Goal: Task Accomplishment & Management: Manage account settings

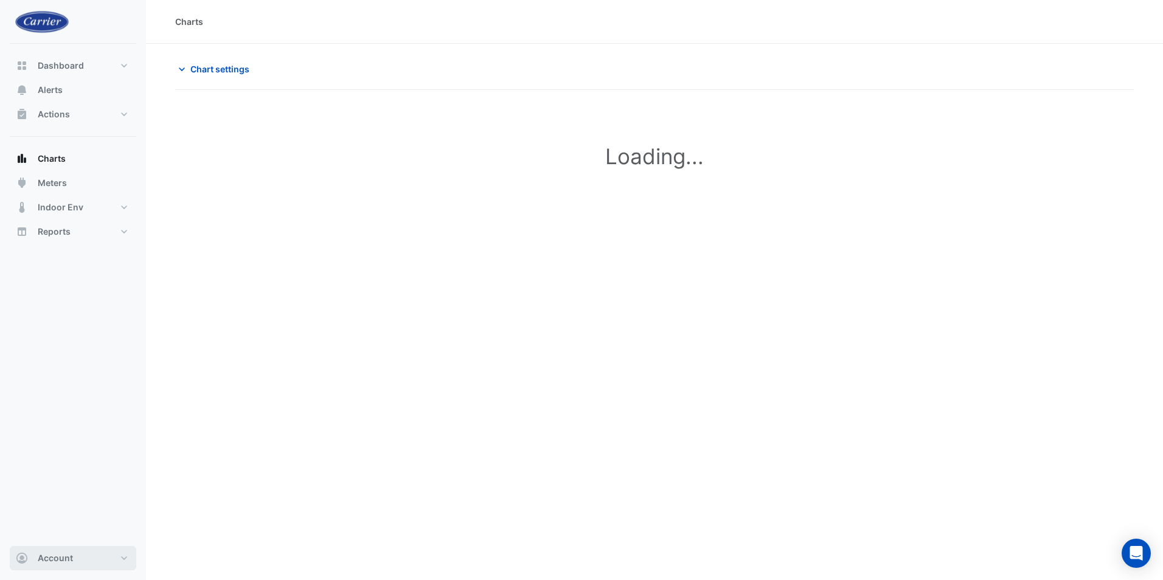
click at [122, 561] on button "Account" at bounding box center [73, 558] width 127 height 24
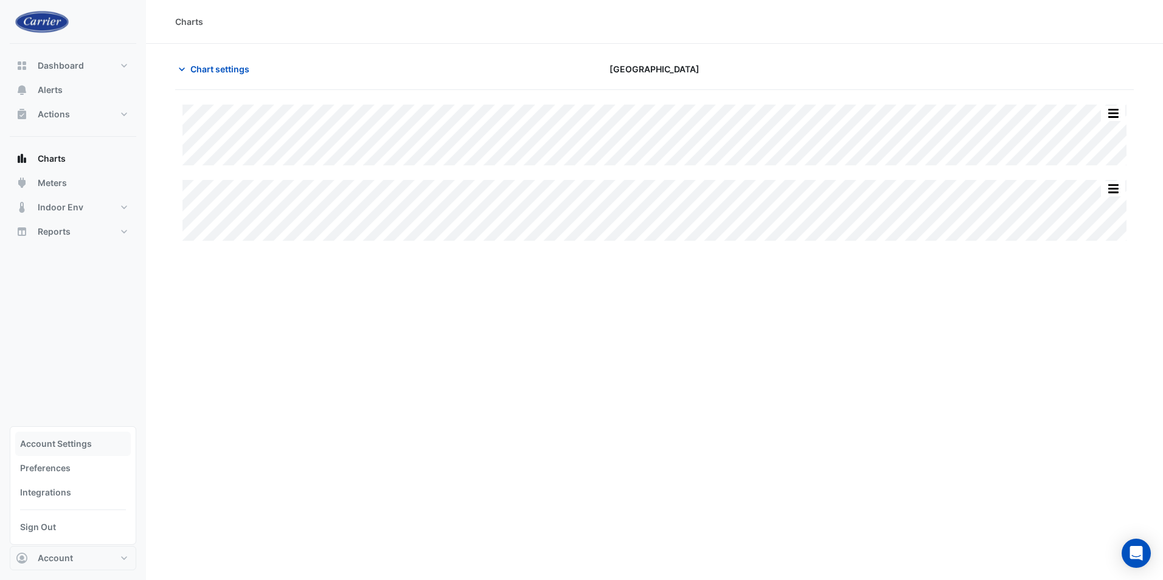
click at [61, 446] on link "Account Settings" at bounding box center [73, 444] width 116 height 24
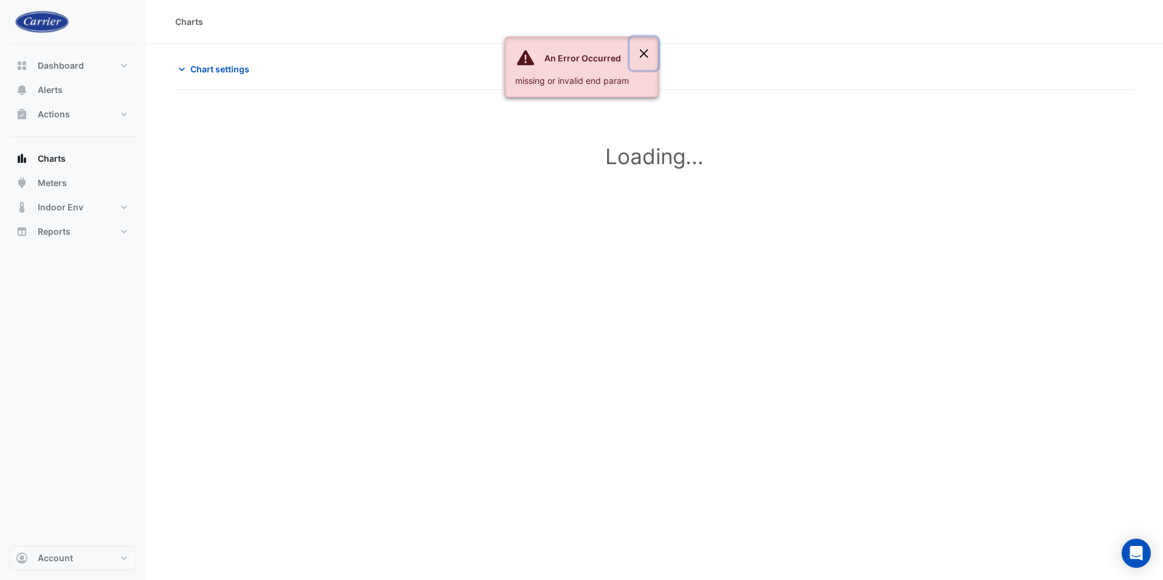
click at [637, 50] on button "Close" at bounding box center [644, 53] width 28 height 33
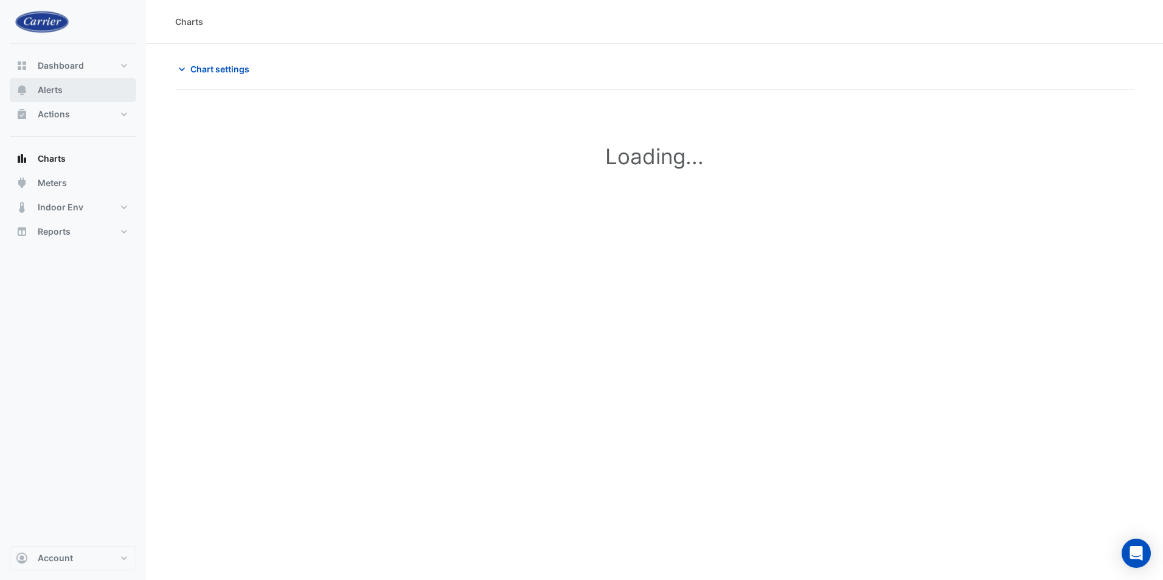
click at [40, 91] on span "Alerts" at bounding box center [50, 90] width 25 height 12
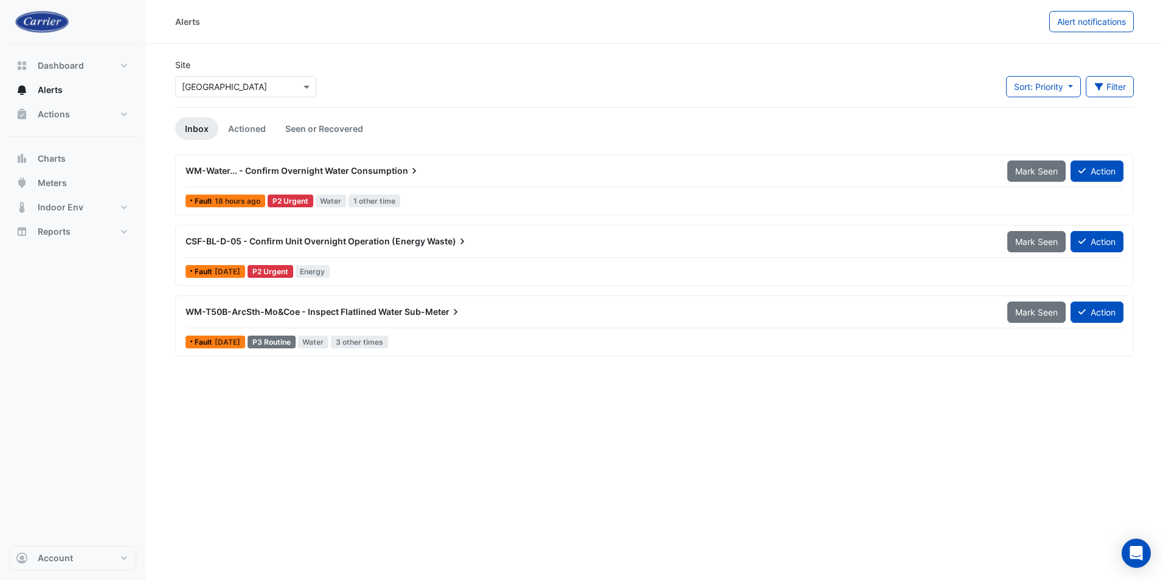
click at [271, 167] on span "WM-Water... - Confirm Overnight Water" at bounding box center [268, 170] width 164 height 10
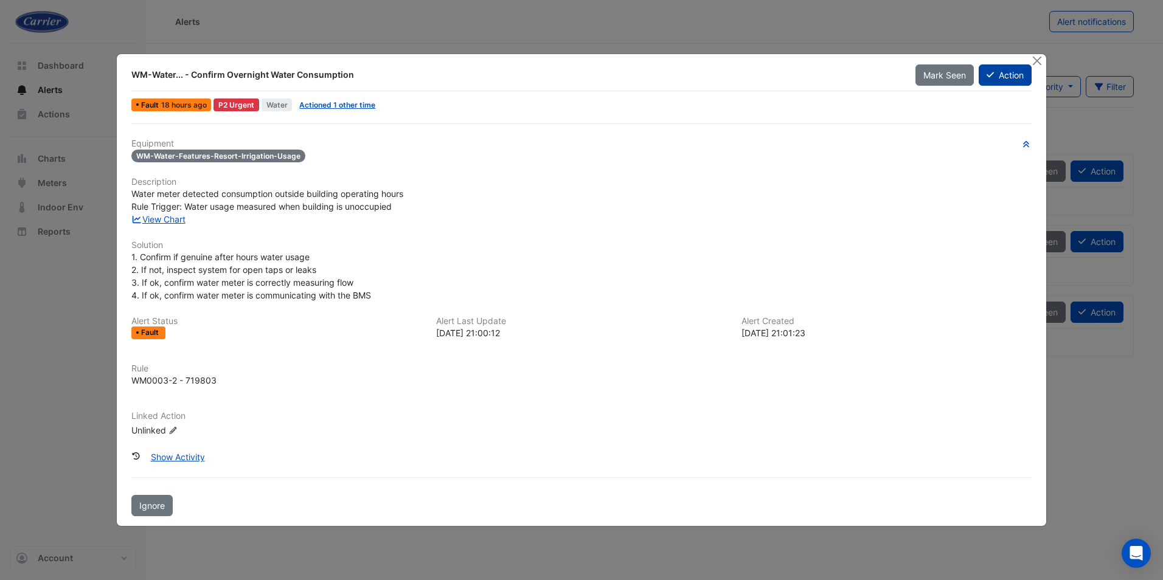
click at [1010, 82] on button "Action" at bounding box center [1005, 74] width 53 height 21
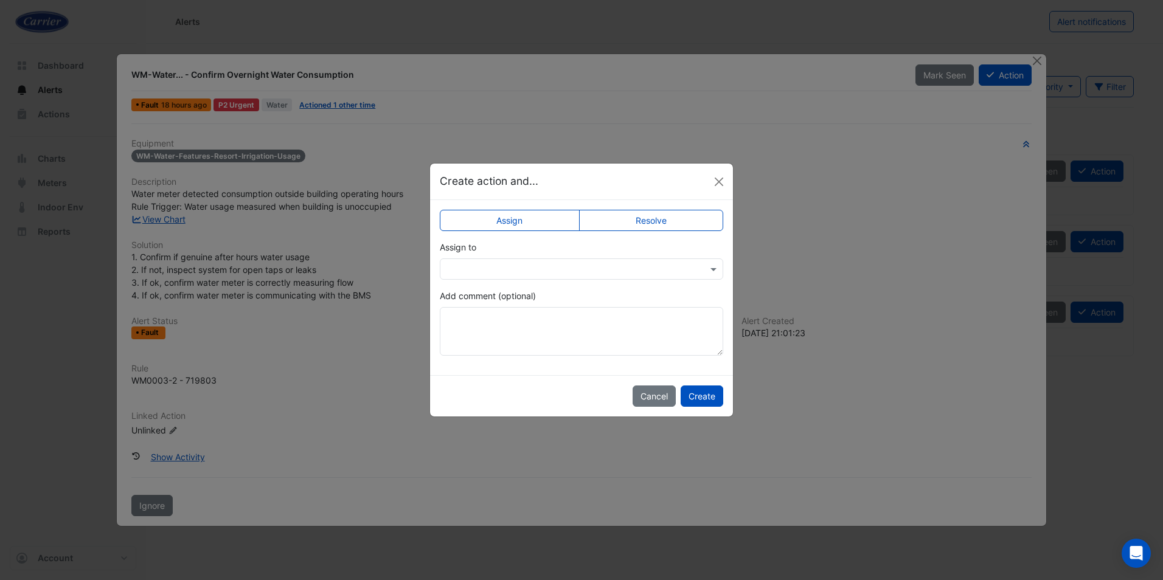
click at [501, 274] on input "text" at bounding box center [569, 269] width 246 height 13
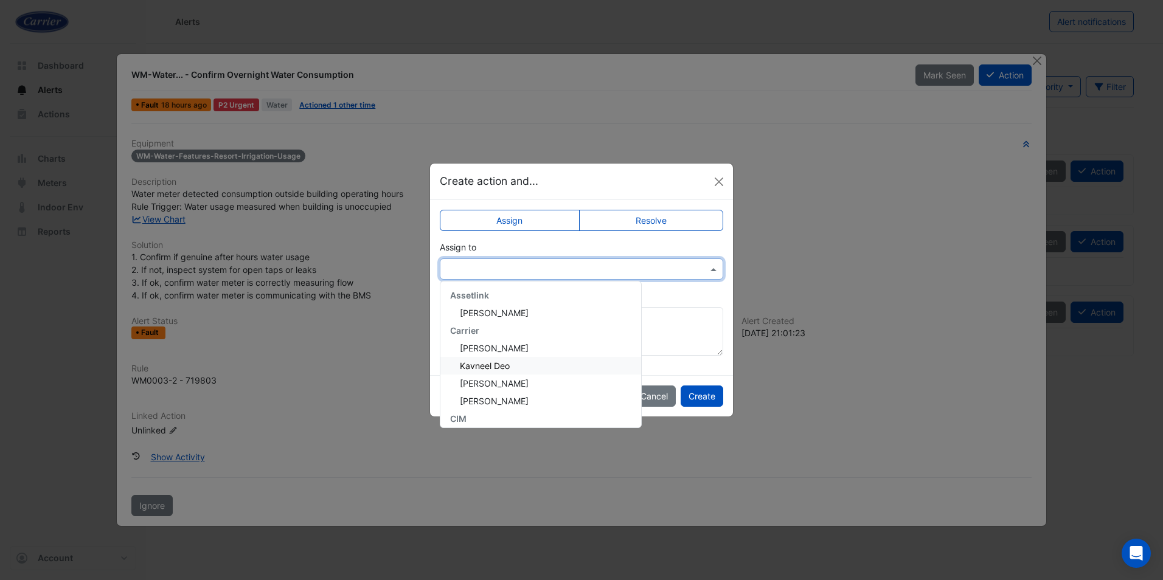
click at [493, 370] on span "Kavneel Deo" at bounding box center [485, 366] width 50 height 10
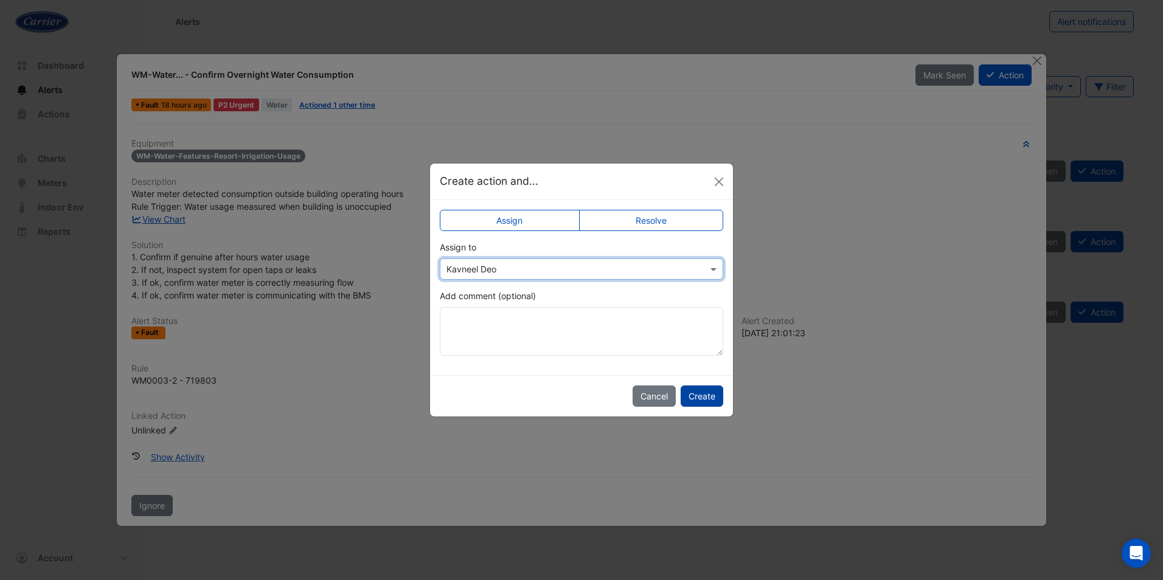
click at [700, 401] on button "Create" at bounding box center [702, 396] width 43 height 21
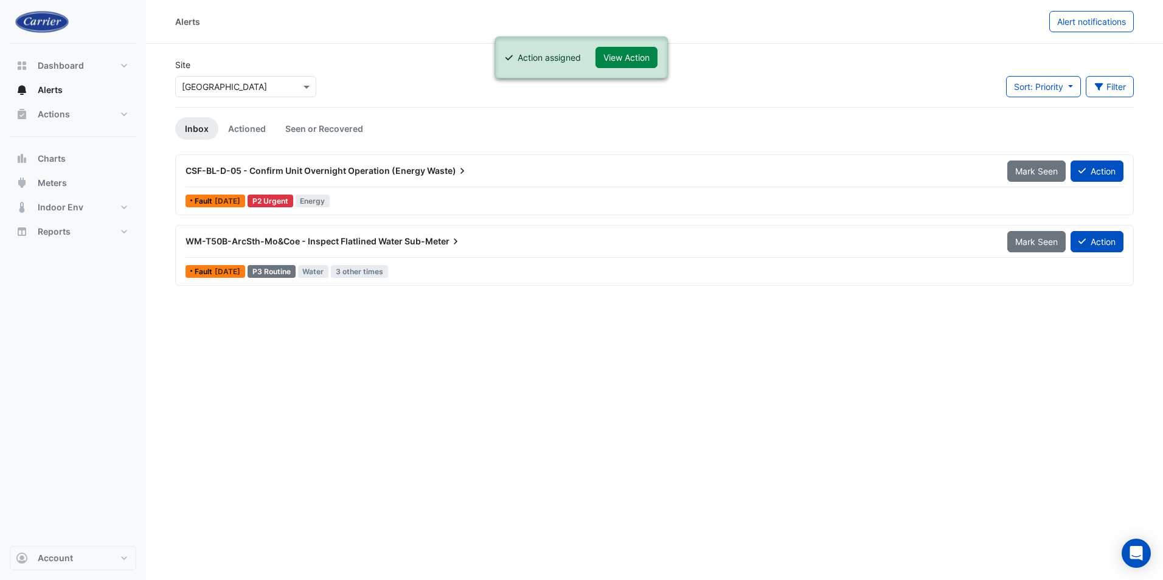
click at [616, 46] on ngb-alert "Action assigned View Action" at bounding box center [581, 57] width 173 height 42
click at [617, 55] on button "View Action" at bounding box center [627, 57] width 62 height 21
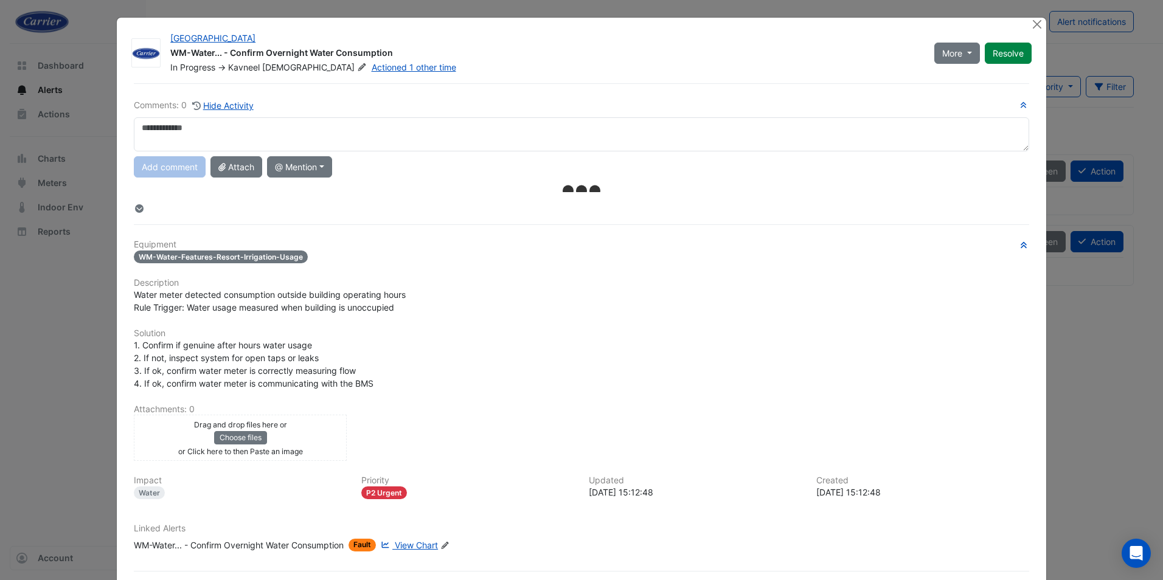
click at [197, 128] on textarea at bounding box center [581, 134] width 895 height 34
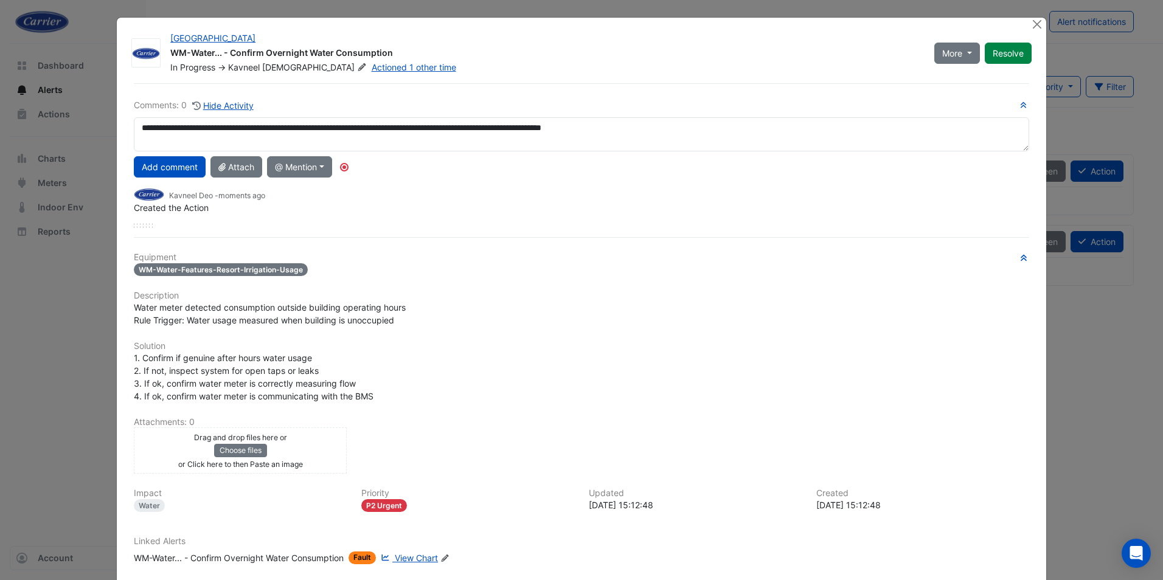
click at [696, 133] on textarea "**********" at bounding box center [581, 134] width 895 height 34
click at [323, 164] on button "@ Mention" at bounding box center [299, 166] width 65 height 21
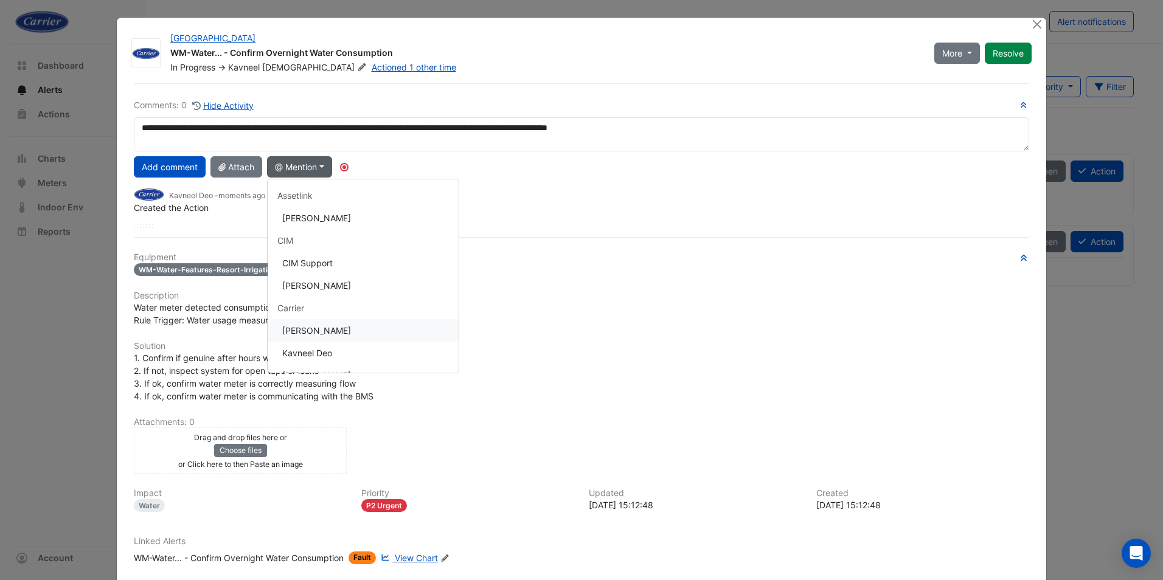
click at [314, 336] on button "[PERSON_NAME]" at bounding box center [363, 330] width 191 height 23
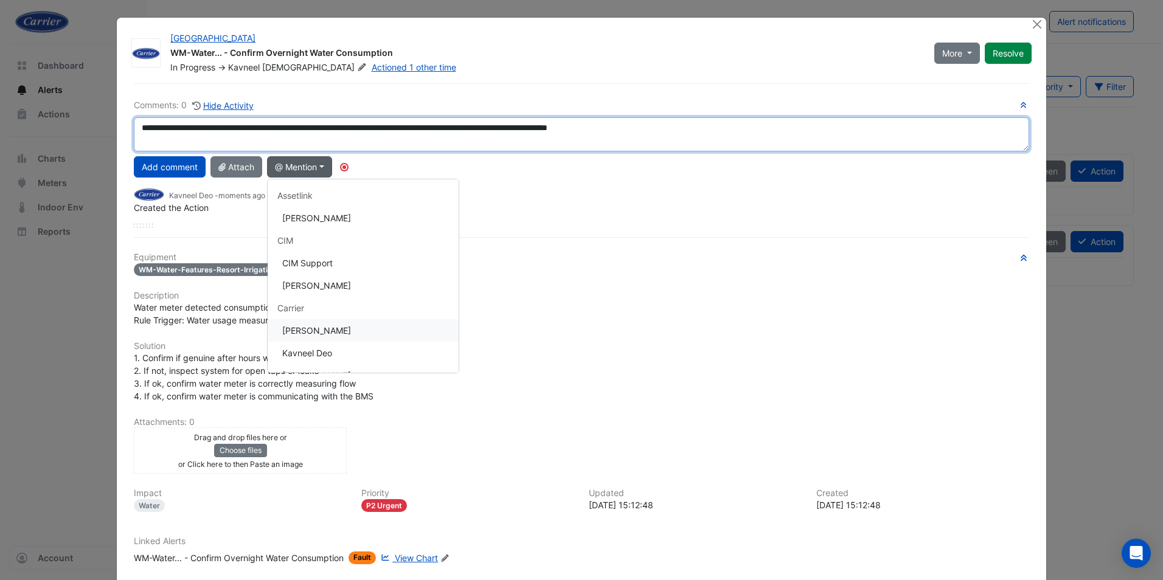
type textarea "**********"
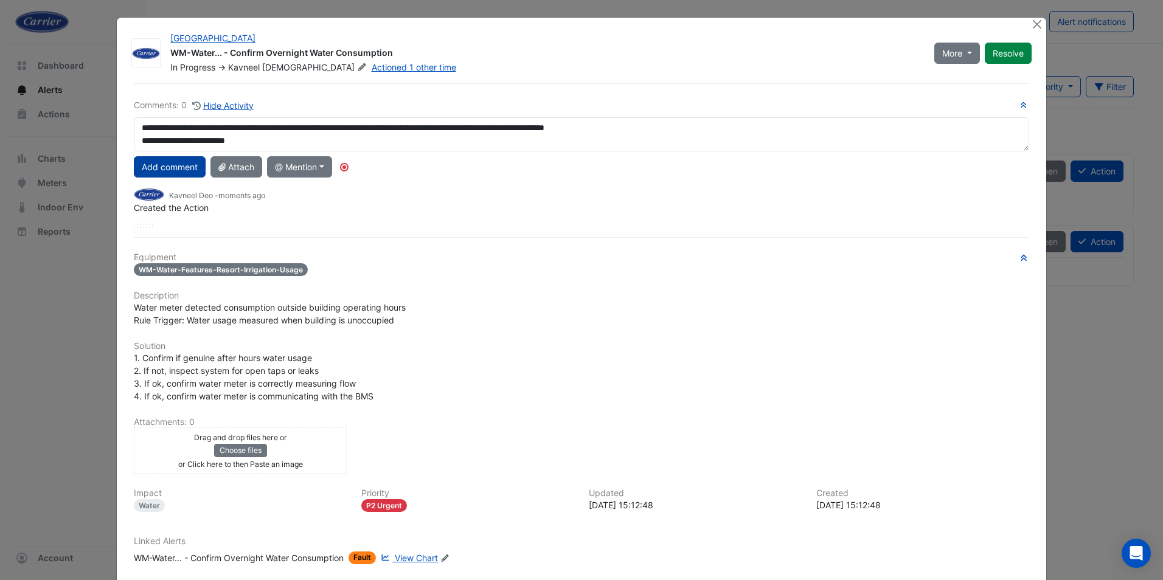
click at [166, 167] on button "Add comment" at bounding box center [170, 166] width 72 height 21
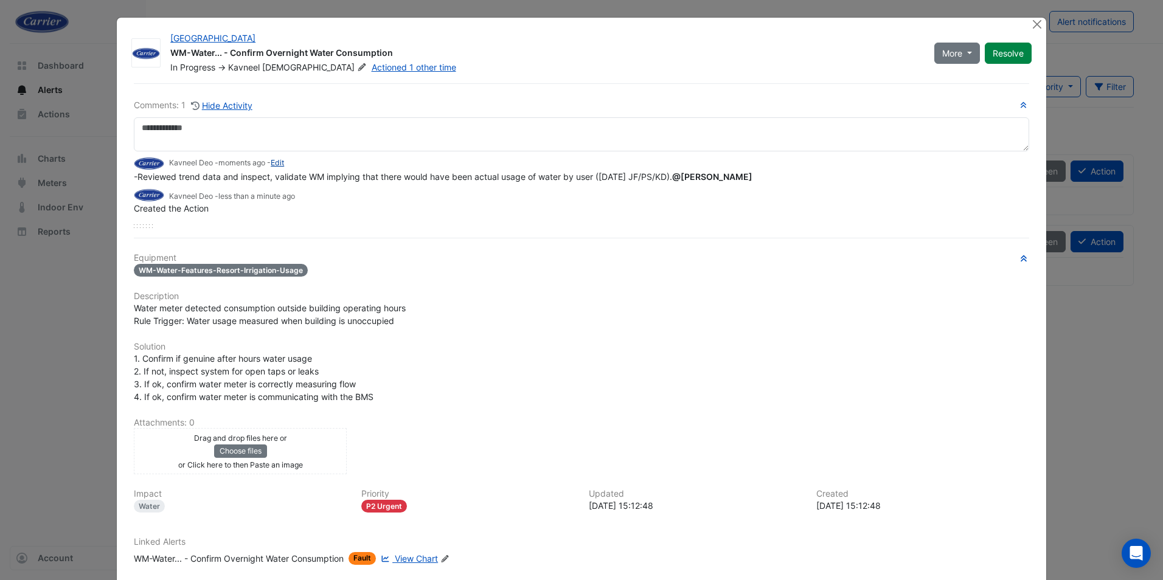
click at [277, 161] on link "Edit" at bounding box center [277, 162] width 13 height 9
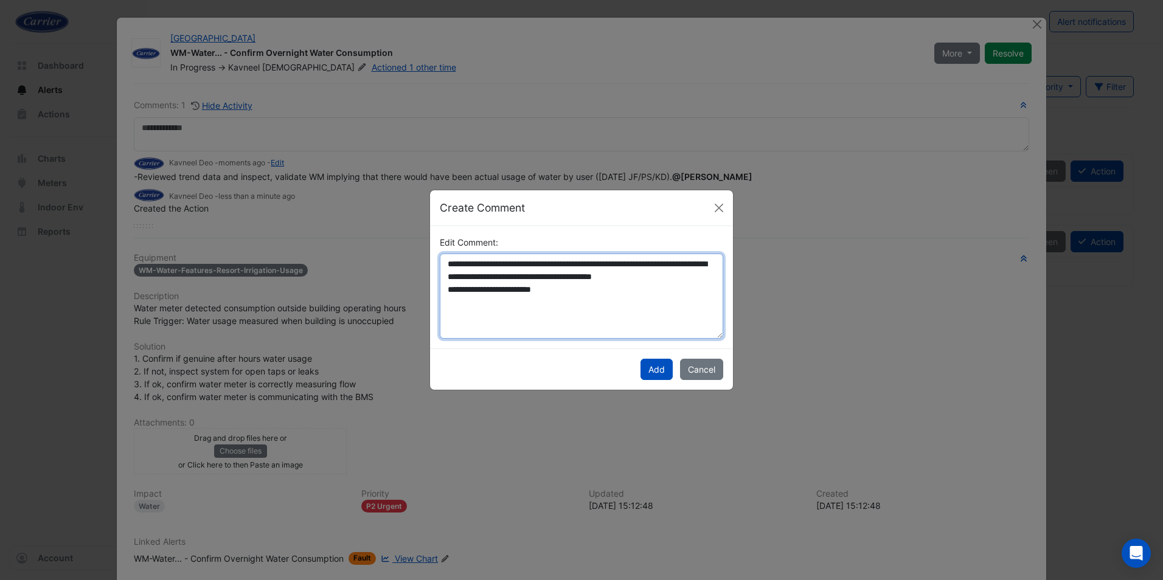
drag, startPoint x: 451, startPoint y: 265, endPoint x: 434, endPoint y: 266, distance: 17.0
click at [434, 266] on div "**********" at bounding box center [581, 287] width 298 height 103
paste textarea "**********"
click at [603, 266] on textarea "**********" at bounding box center [581, 296] width 283 height 85
type textarea "**********"
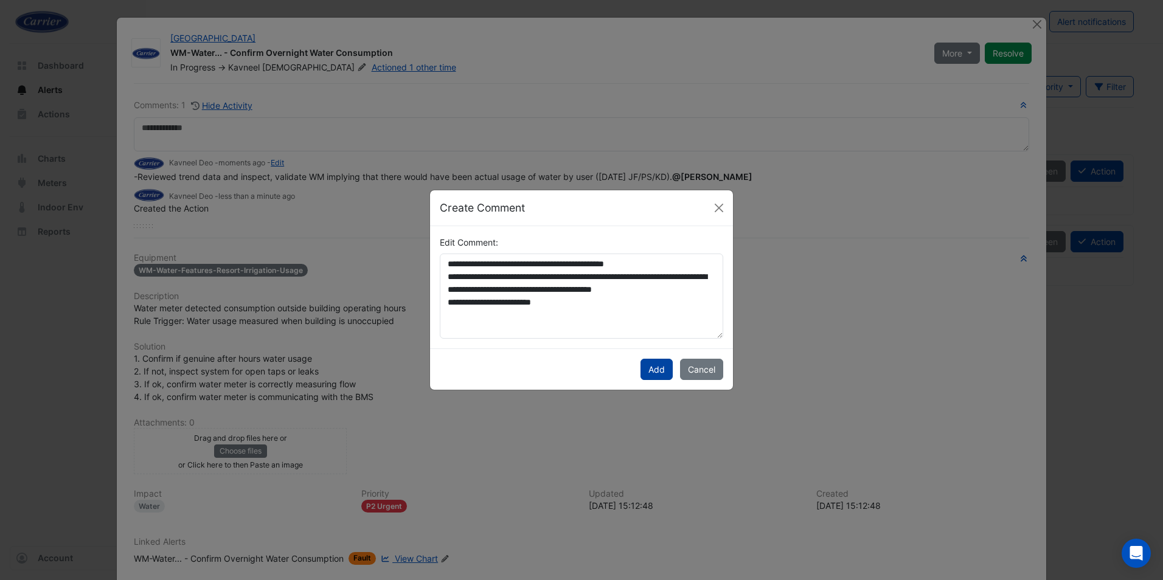
click at [652, 371] on button "Add" at bounding box center [657, 369] width 32 height 21
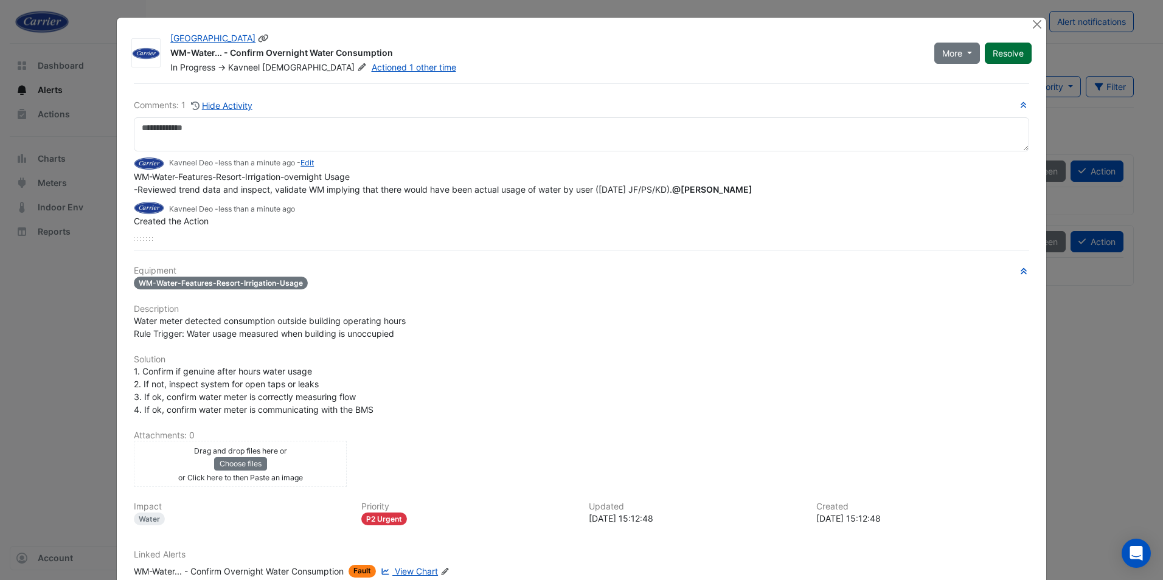
click at [1018, 52] on button "Resolve" at bounding box center [1008, 53] width 47 height 21
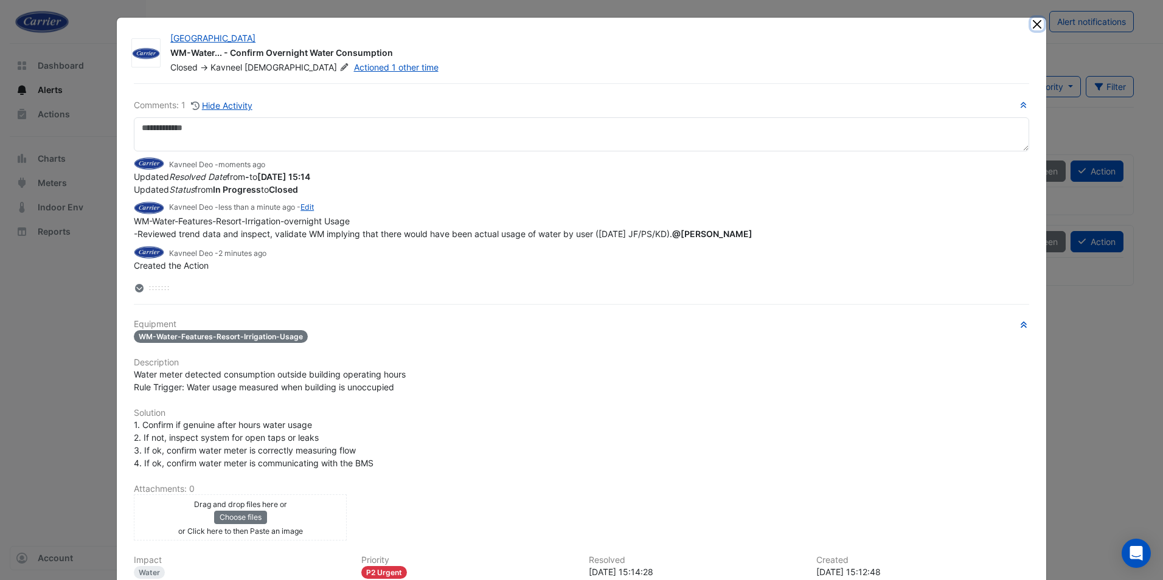
click at [1033, 25] on button "Close" at bounding box center [1037, 24] width 13 height 13
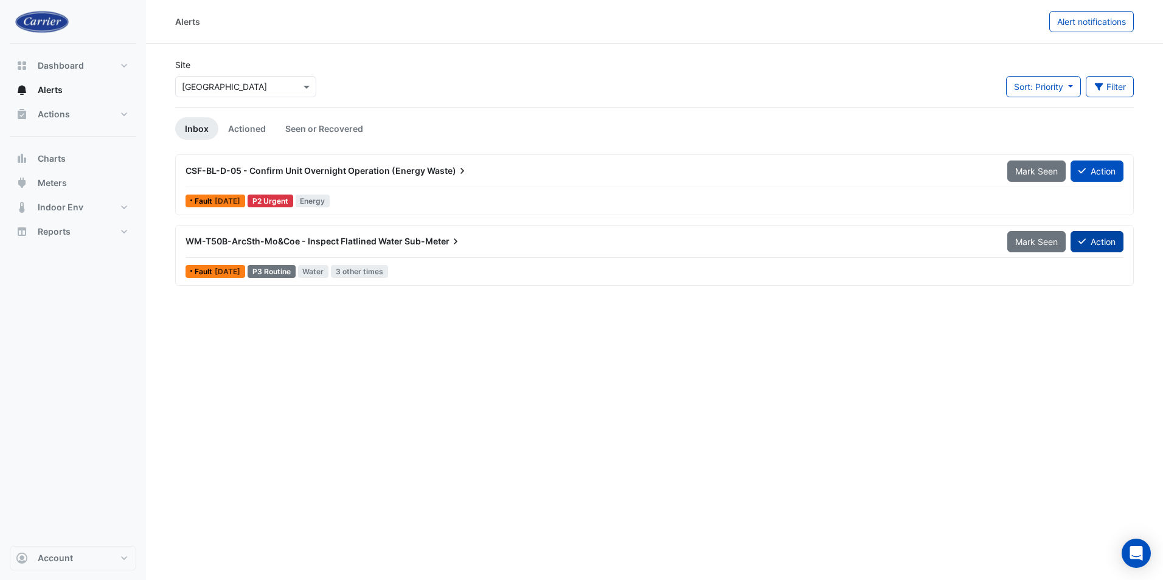
click at [1086, 241] on button "Action" at bounding box center [1097, 241] width 53 height 21
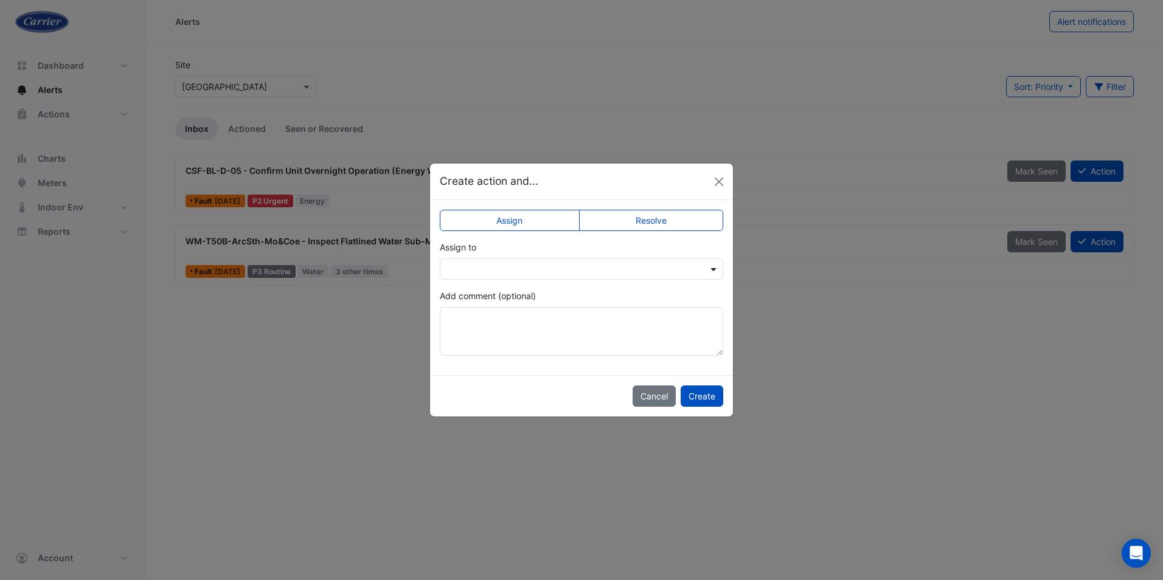
click at [710, 268] on span at bounding box center [714, 269] width 15 height 13
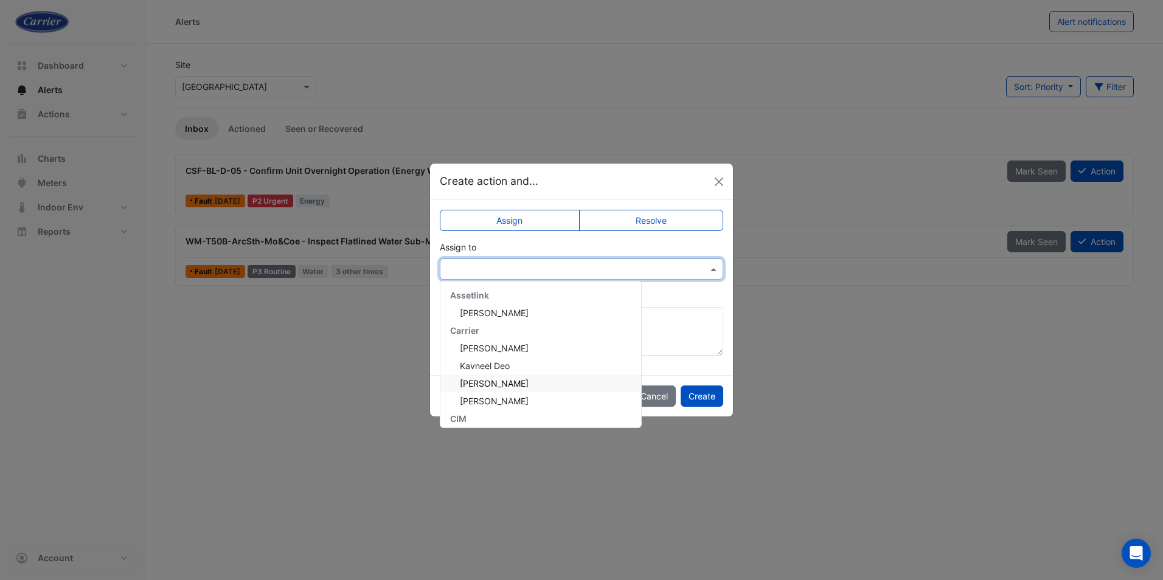
click at [492, 370] on span "Kavneel Deo" at bounding box center [485, 366] width 50 height 10
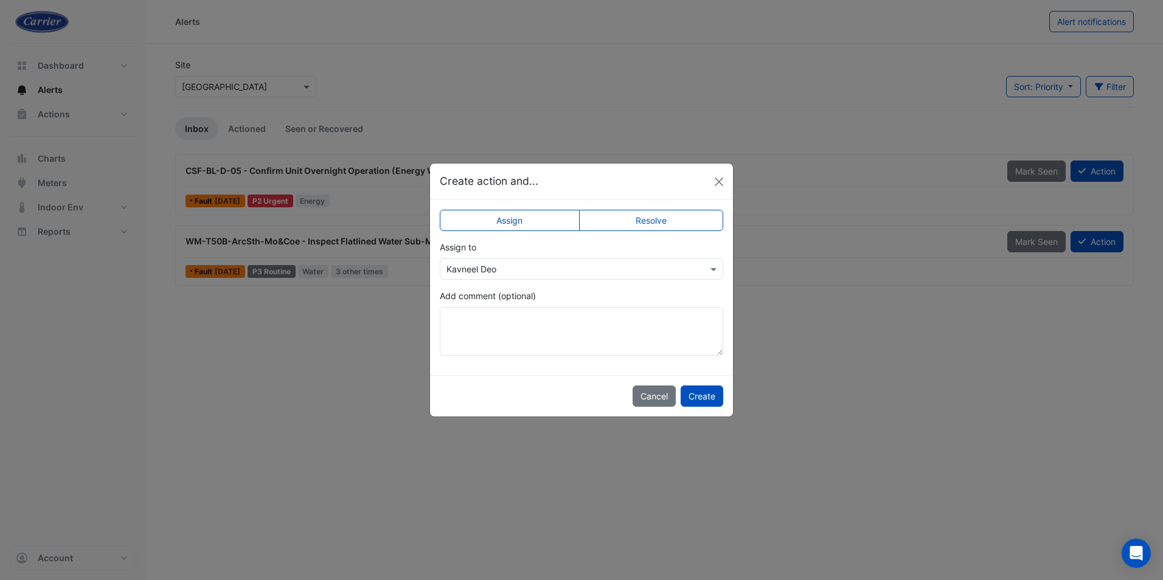
click at [700, 415] on div "Cancel Create" at bounding box center [581, 395] width 303 height 41
click at [700, 401] on button "Create" at bounding box center [702, 396] width 43 height 21
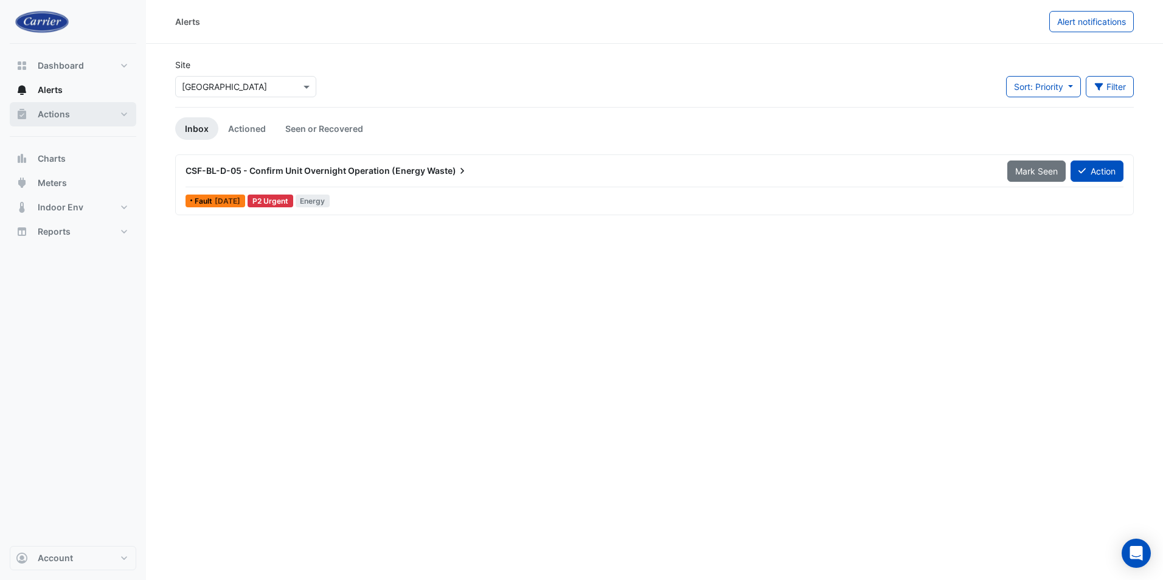
click at [54, 117] on span "Actions" at bounding box center [54, 114] width 32 height 12
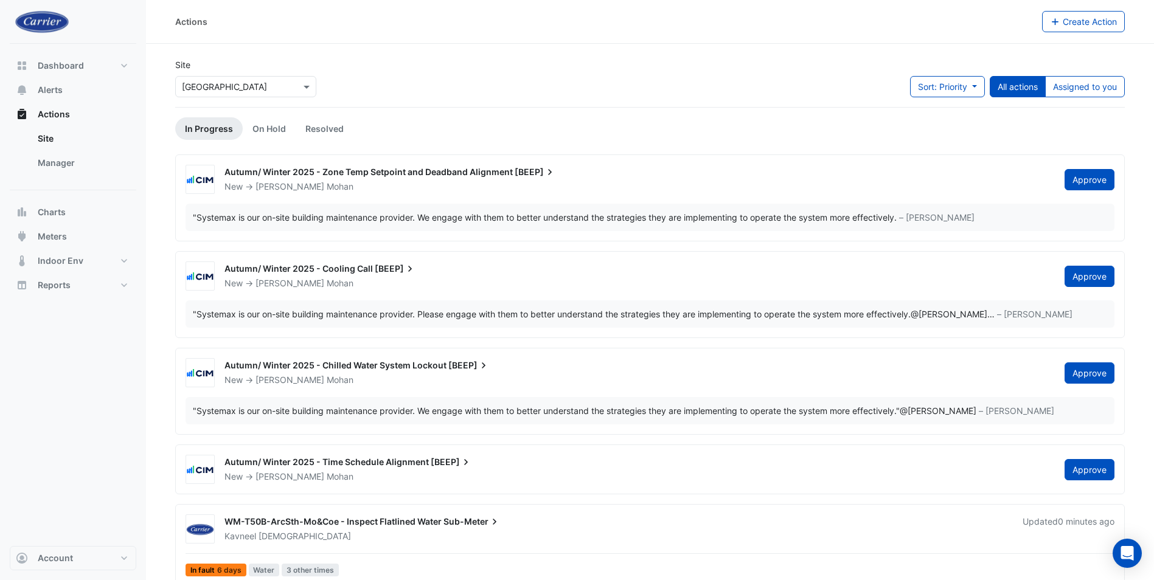
click at [366, 525] on span "WM-T50B-ArcSth-Mo&Coe - Inspect Flatlined Water" at bounding box center [332, 521] width 217 height 10
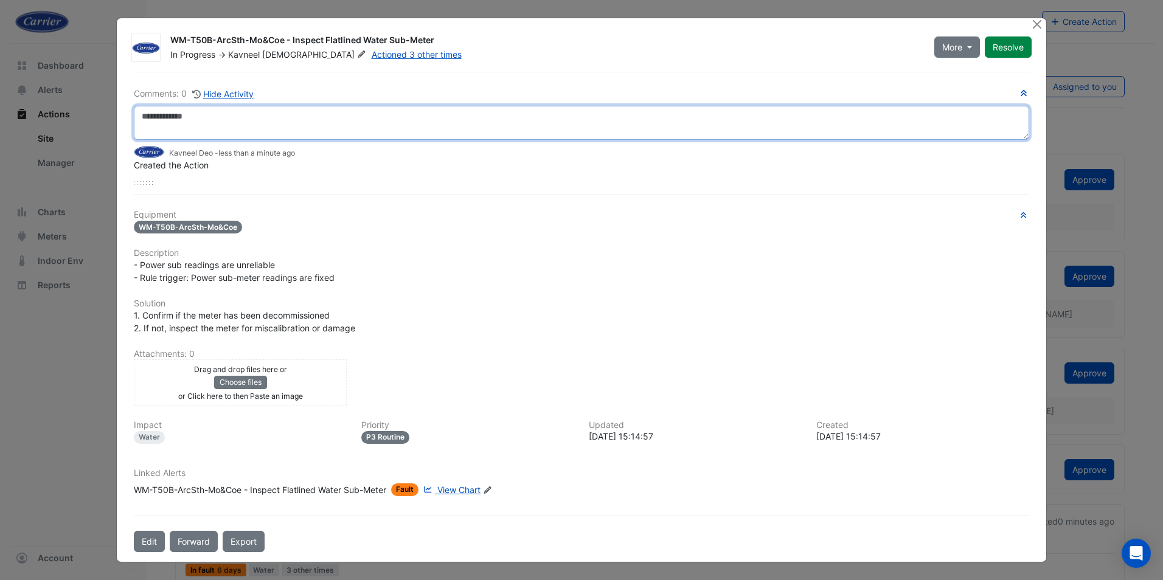
click at [179, 110] on textarea at bounding box center [581, 123] width 895 height 34
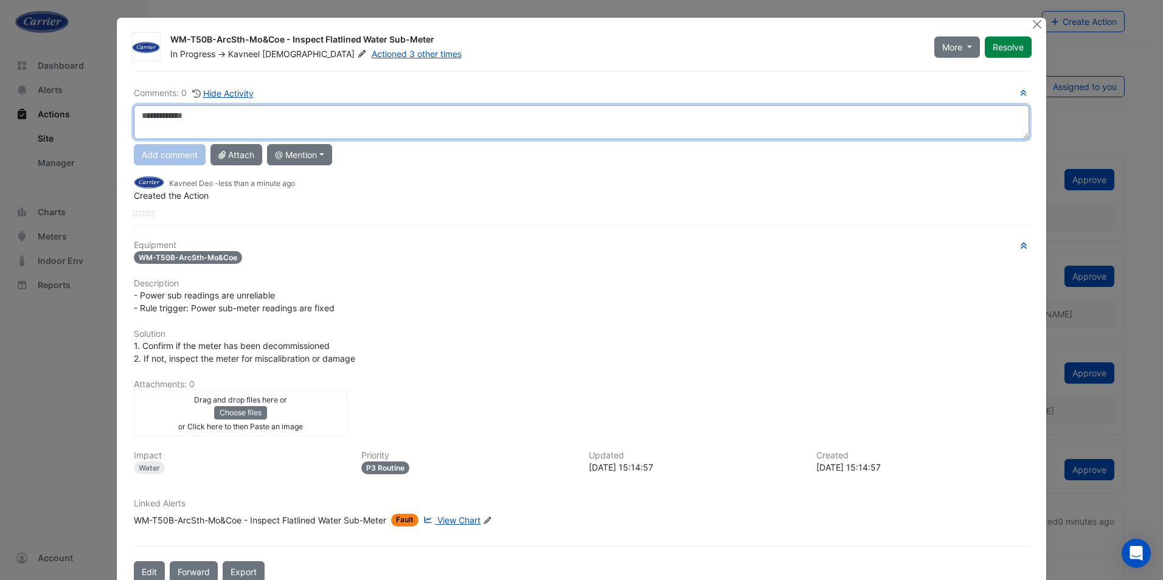
paste textarea "**********"
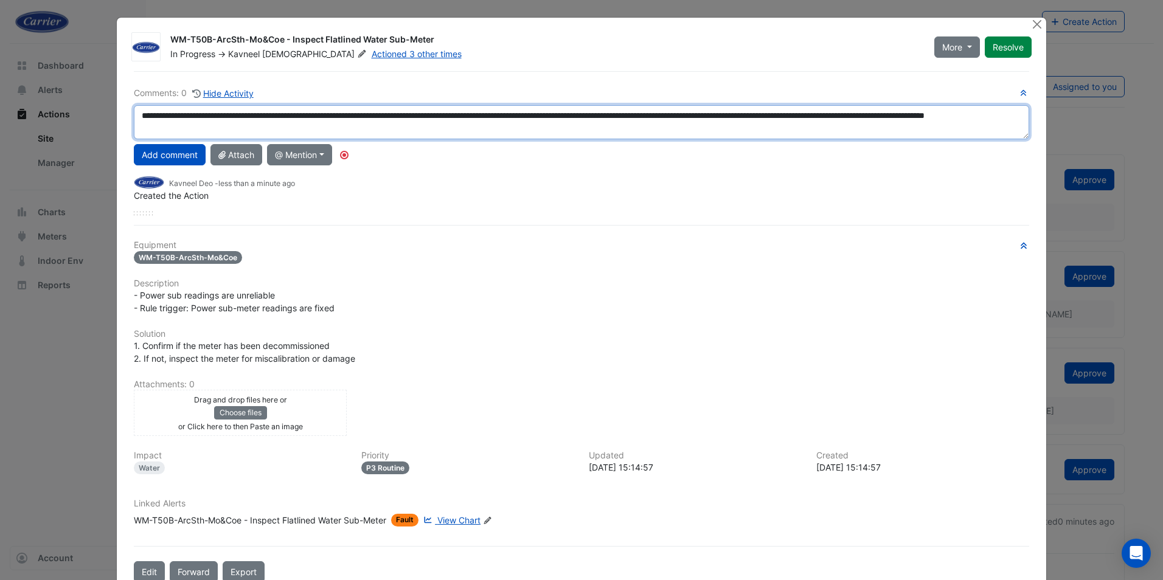
click at [546, 115] on textarea "**********" at bounding box center [581, 122] width 895 height 34
click at [305, 130] on textarea "**********" at bounding box center [581, 122] width 895 height 34
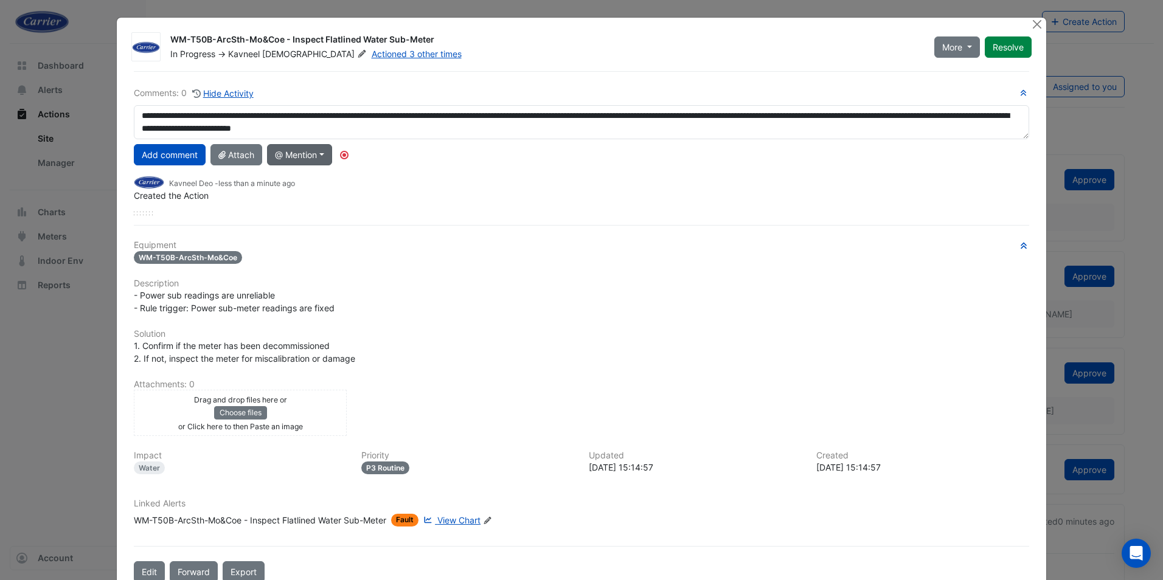
click at [326, 158] on button "@ Mention" at bounding box center [299, 154] width 65 height 21
click at [327, 323] on button "[PERSON_NAME]" at bounding box center [363, 318] width 191 height 23
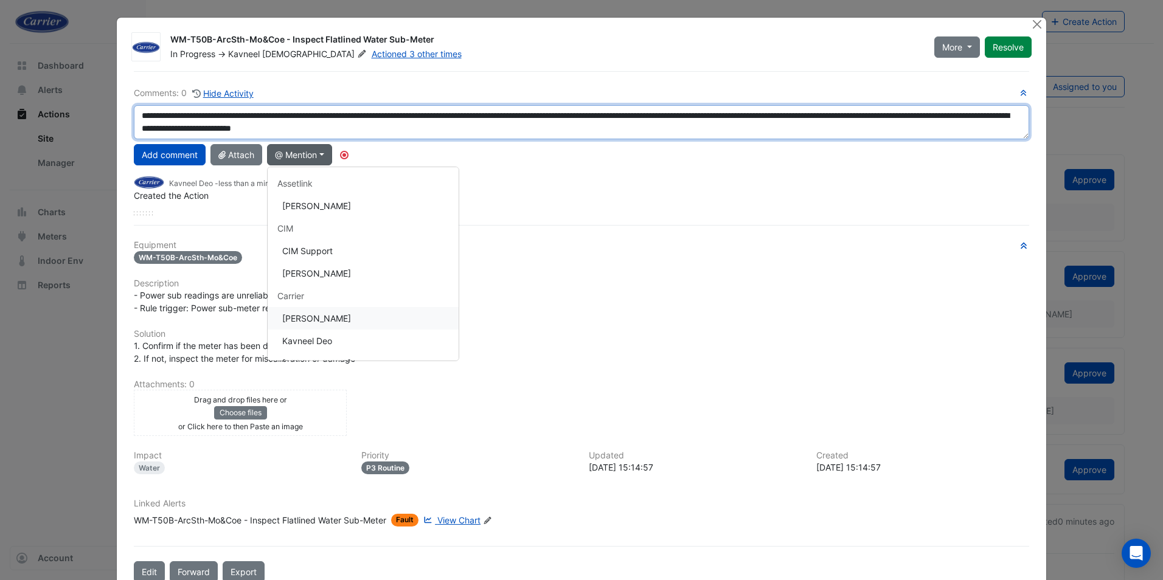
type textarea "**********"
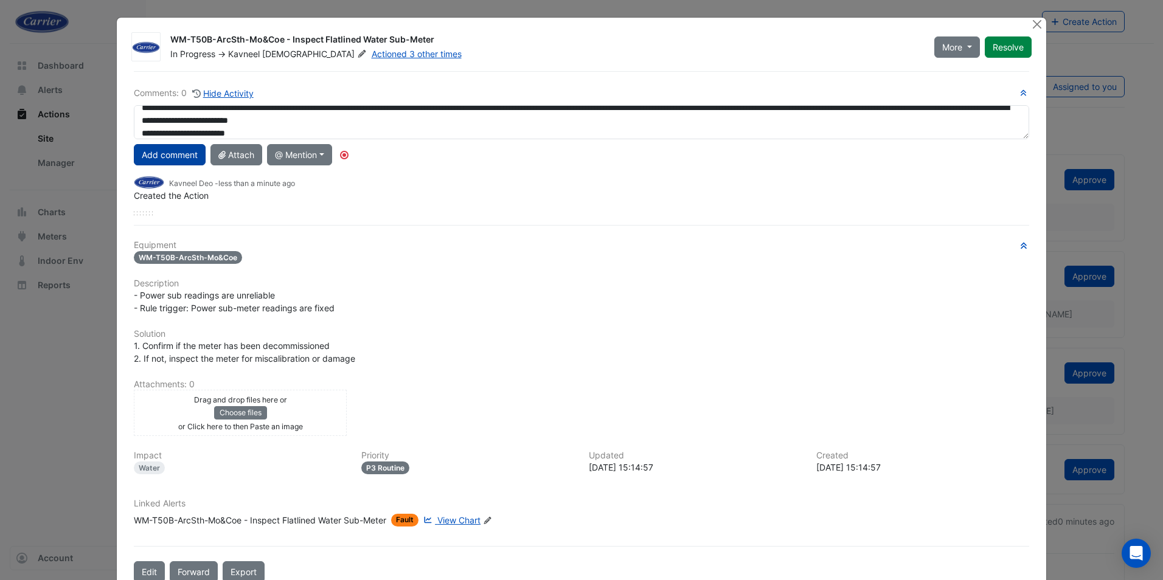
click at [155, 158] on button "Add comment" at bounding box center [170, 154] width 72 height 21
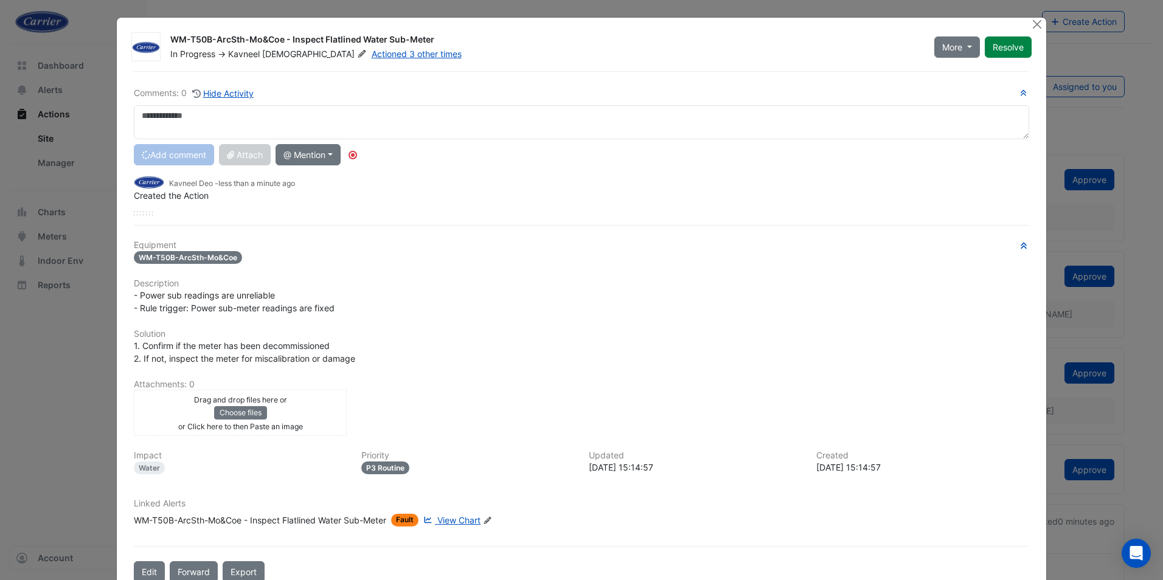
scroll to position [0, 0]
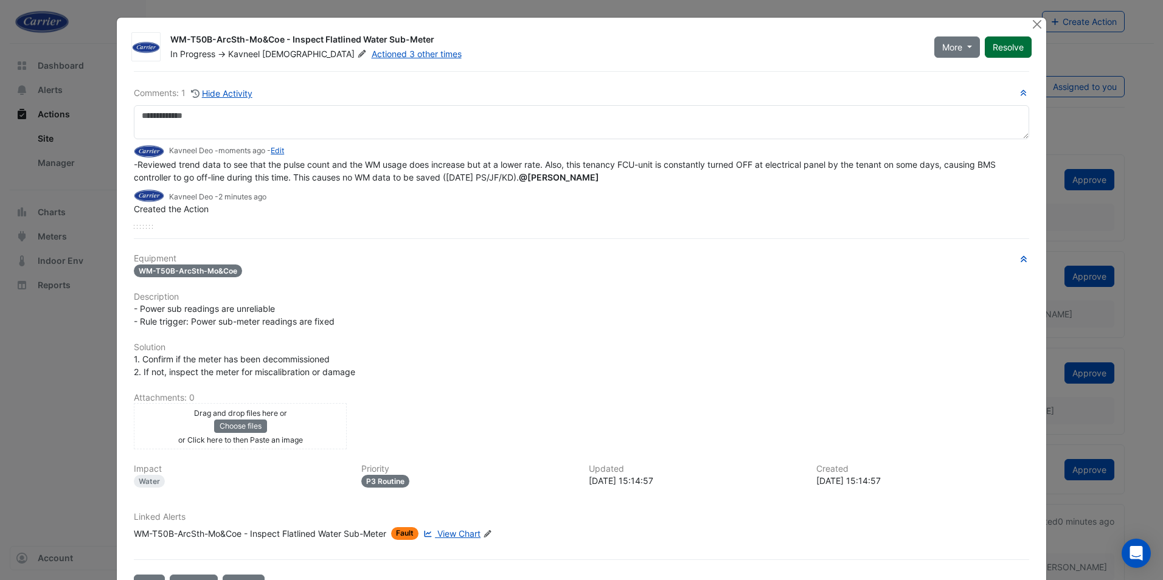
click at [1007, 44] on button "Resolve" at bounding box center [1008, 46] width 47 height 21
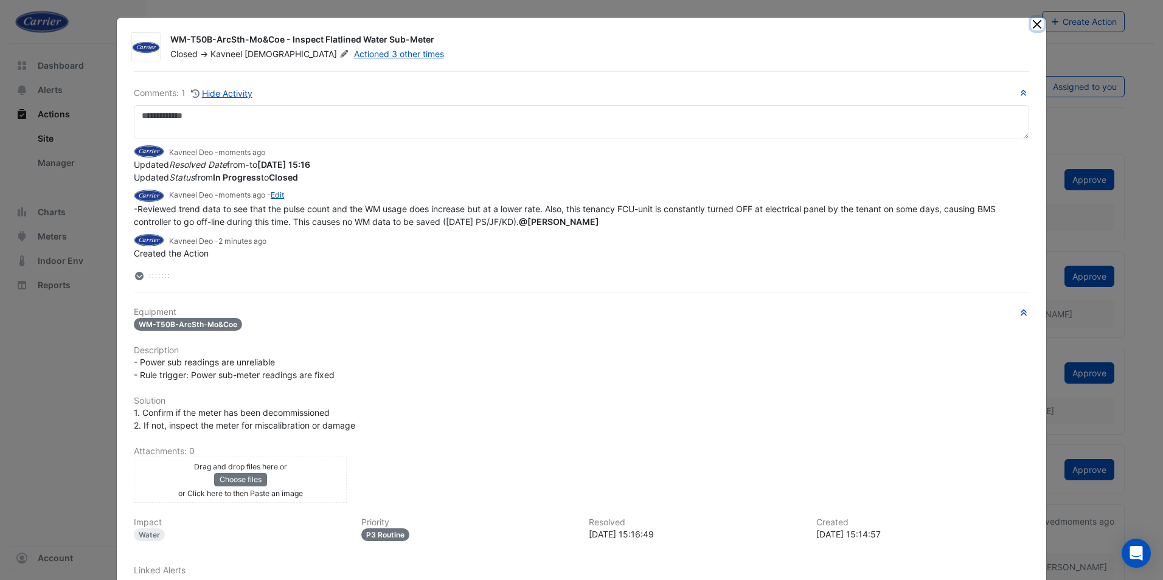
click at [1031, 18] on button "Close" at bounding box center [1037, 24] width 13 height 13
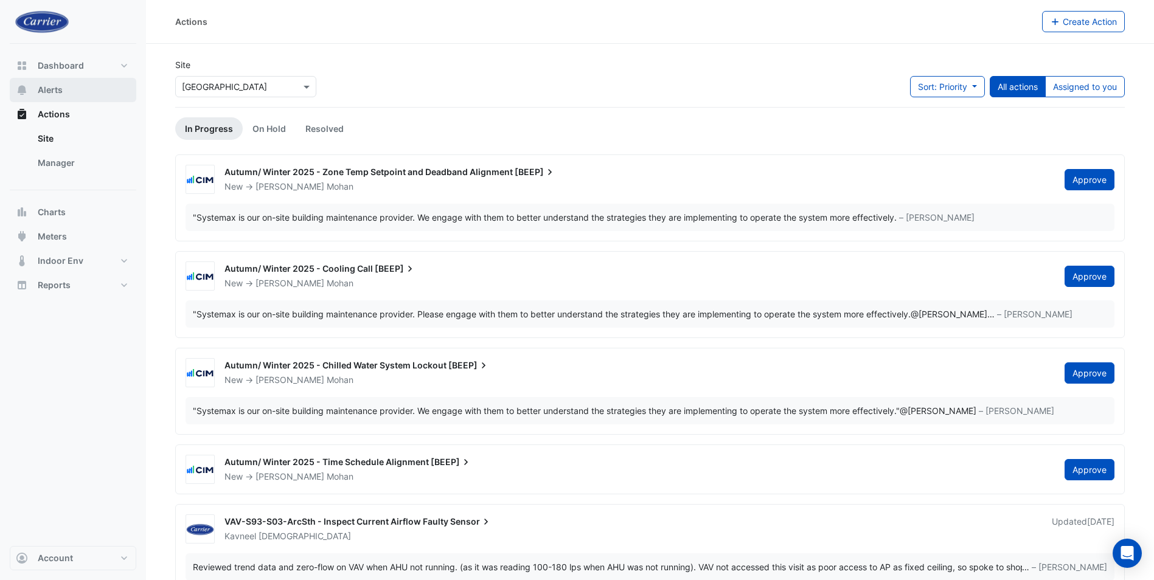
click at [49, 90] on span "Alerts" at bounding box center [50, 90] width 25 height 12
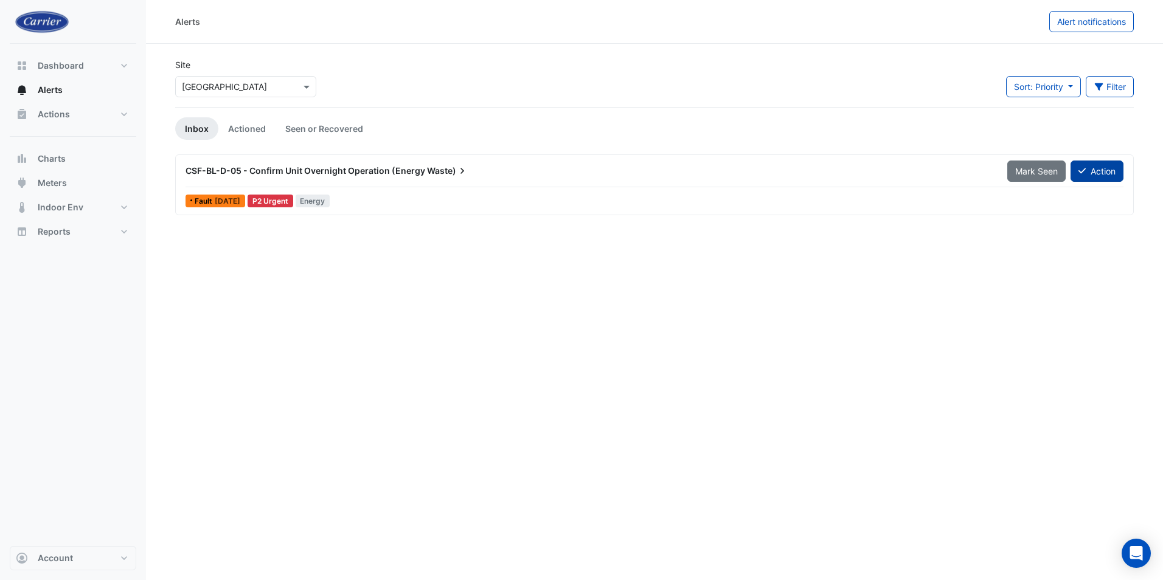
click at [1089, 173] on button "Action" at bounding box center [1097, 171] width 53 height 21
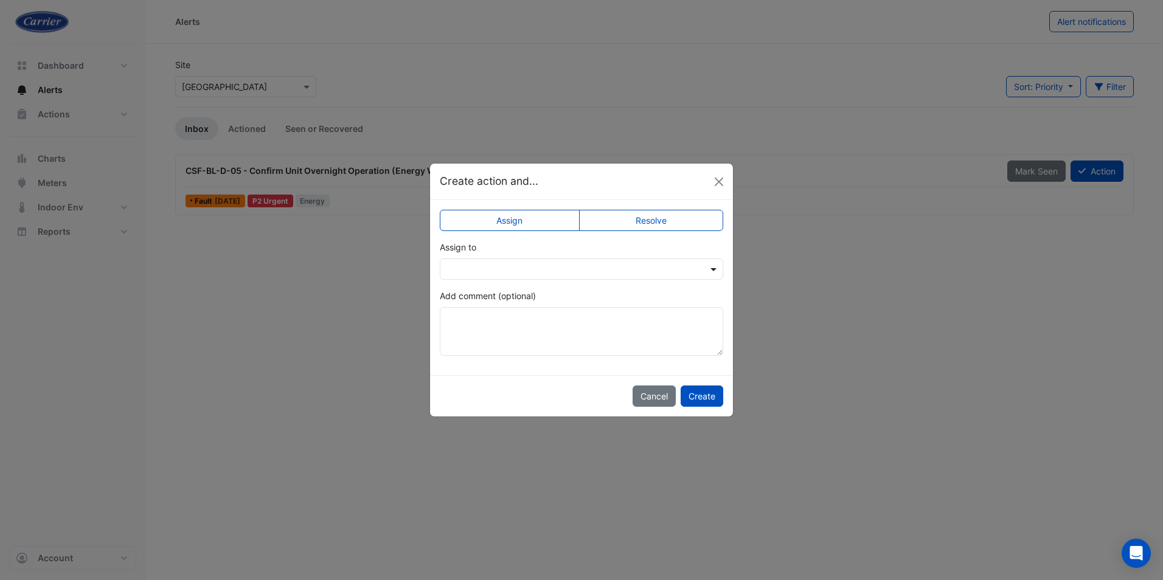
click at [709, 271] on span at bounding box center [714, 269] width 15 height 13
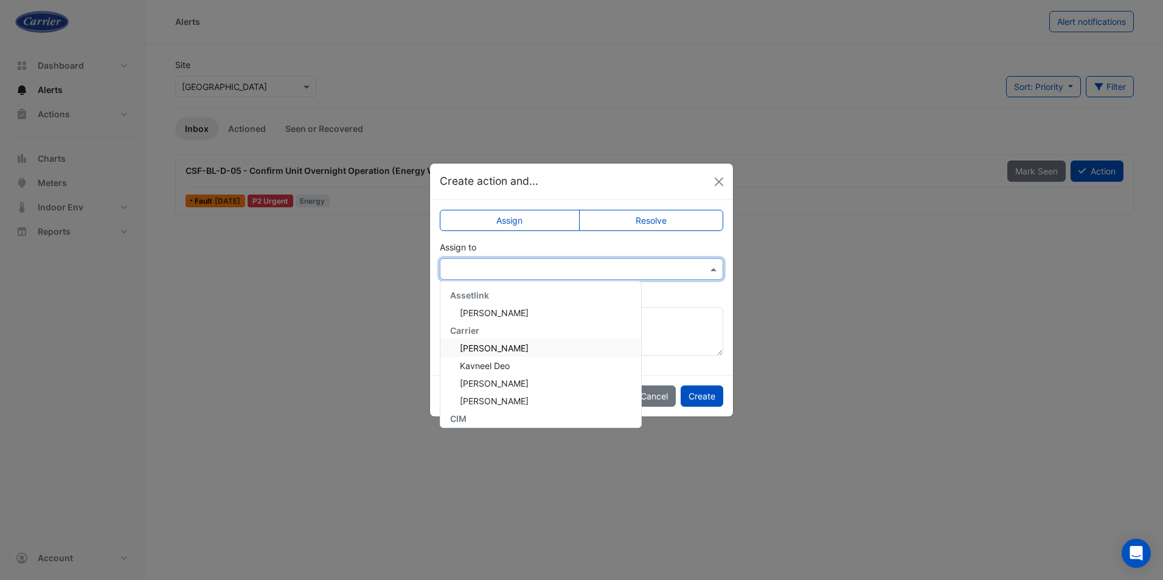
click at [509, 357] on div "Kavneel Deo" at bounding box center [540, 366] width 201 height 18
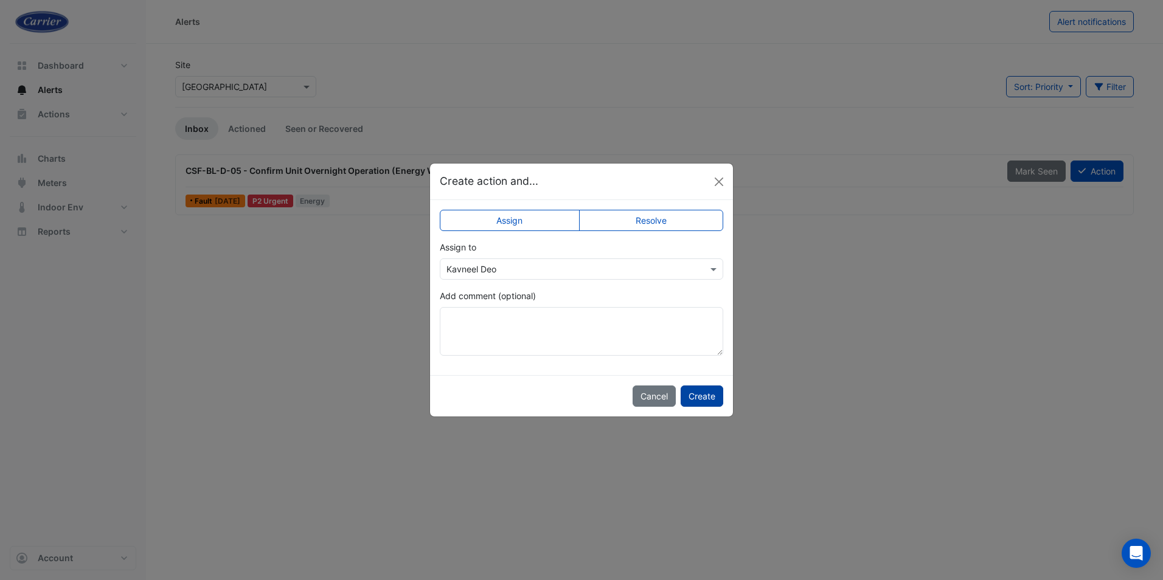
click at [705, 396] on button "Create" at bounding box center [702, 396] width 43 height 21
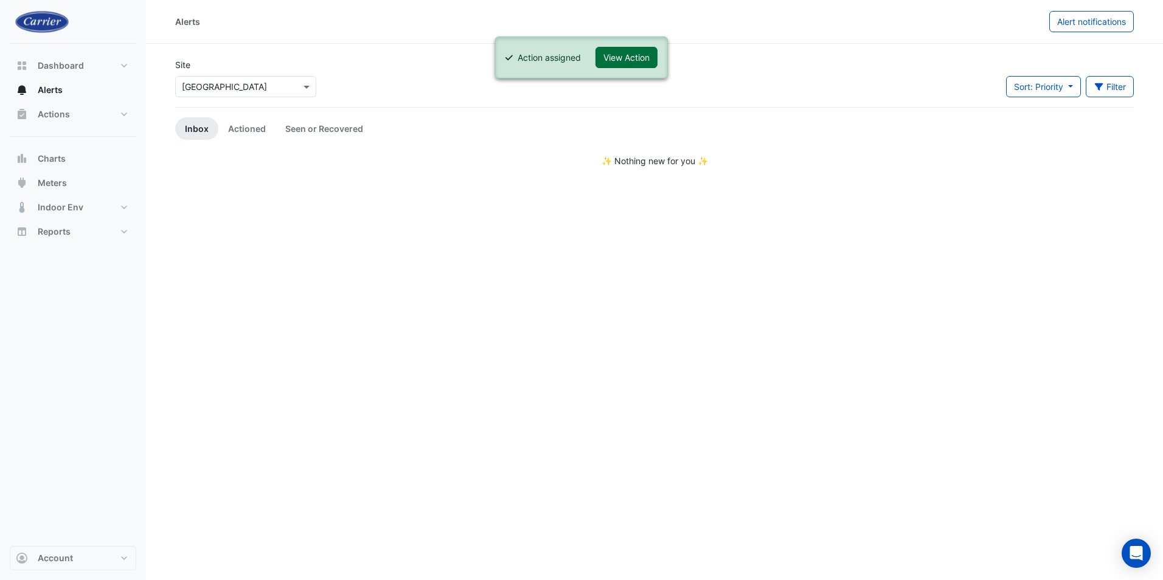
click at [616, 58] on button "View Action" at bounding box center [627, 57] width 62 height 21
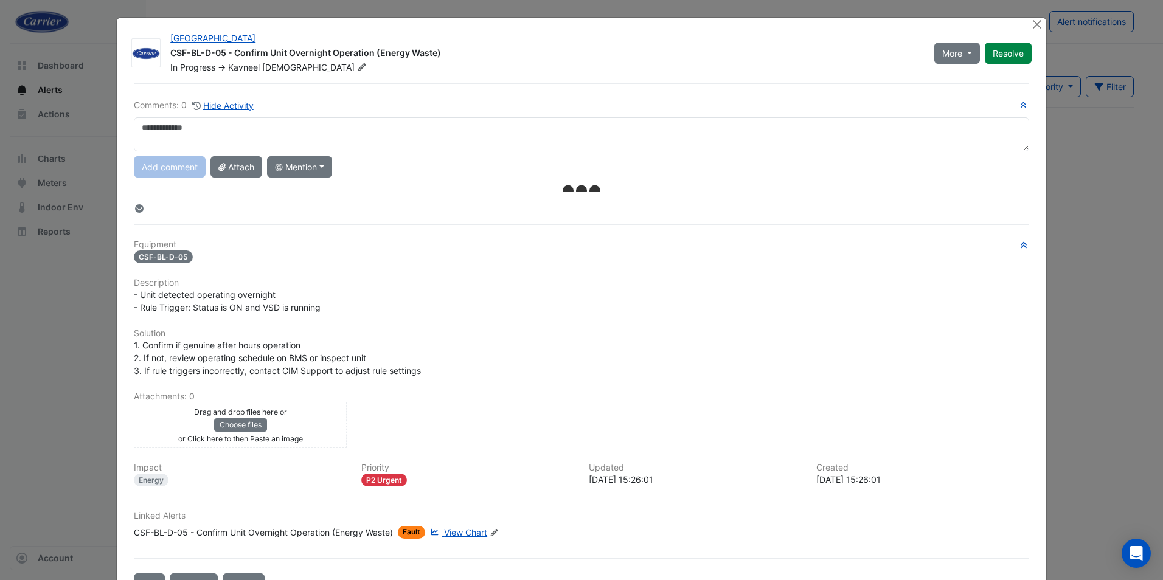
click at [179, 131] on textarea at bounding box center [581, 134] width 895 height 34
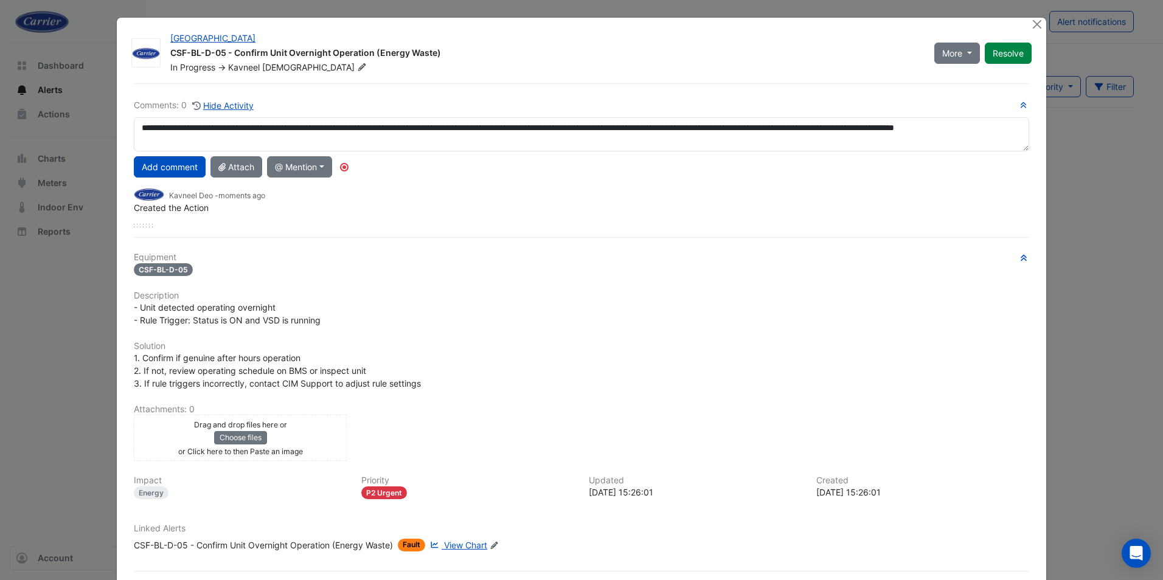
scroll to position [8, 0]
click at [330, 167] on button "@ Mention" at bounding box center [299, 166] width 65 height 21
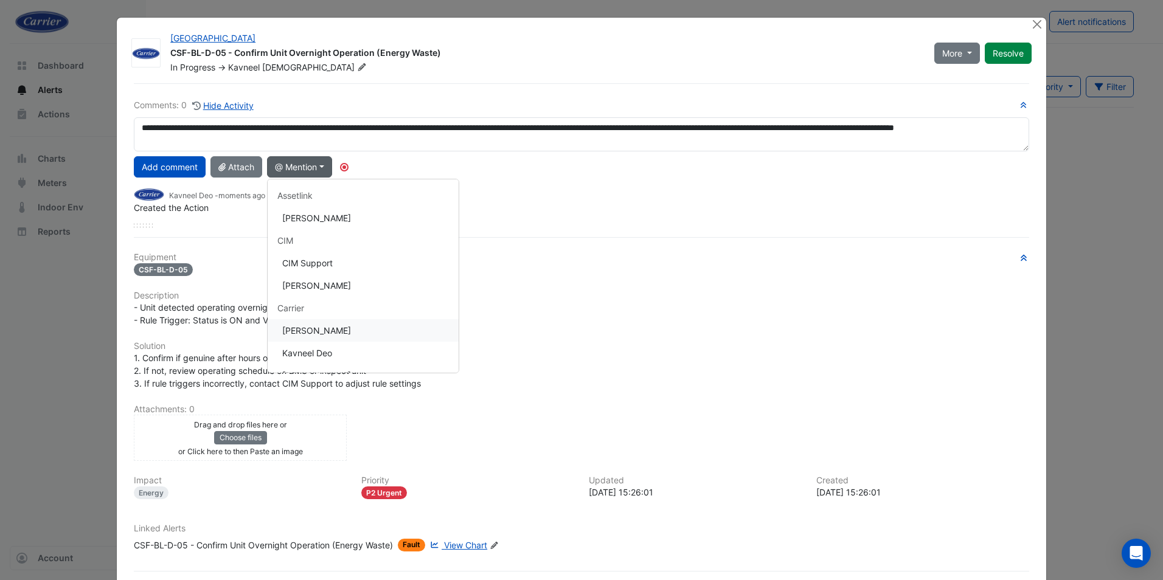
click at [305, 325] on button "[PERSON_NAME]" at bounding box center [363, 330] width 191 height 23
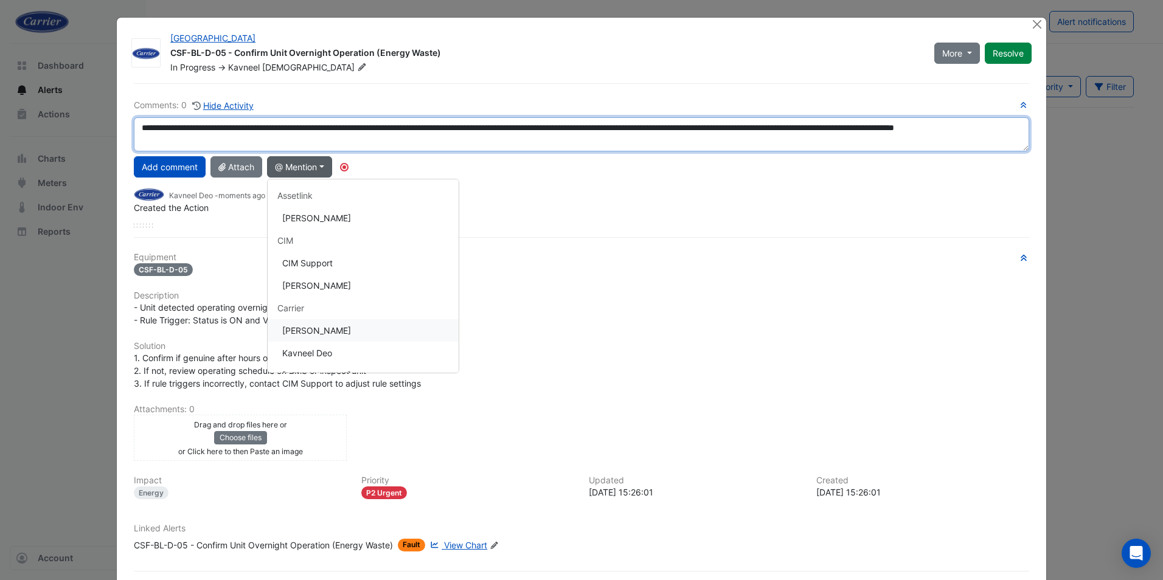
type textarea "**********"
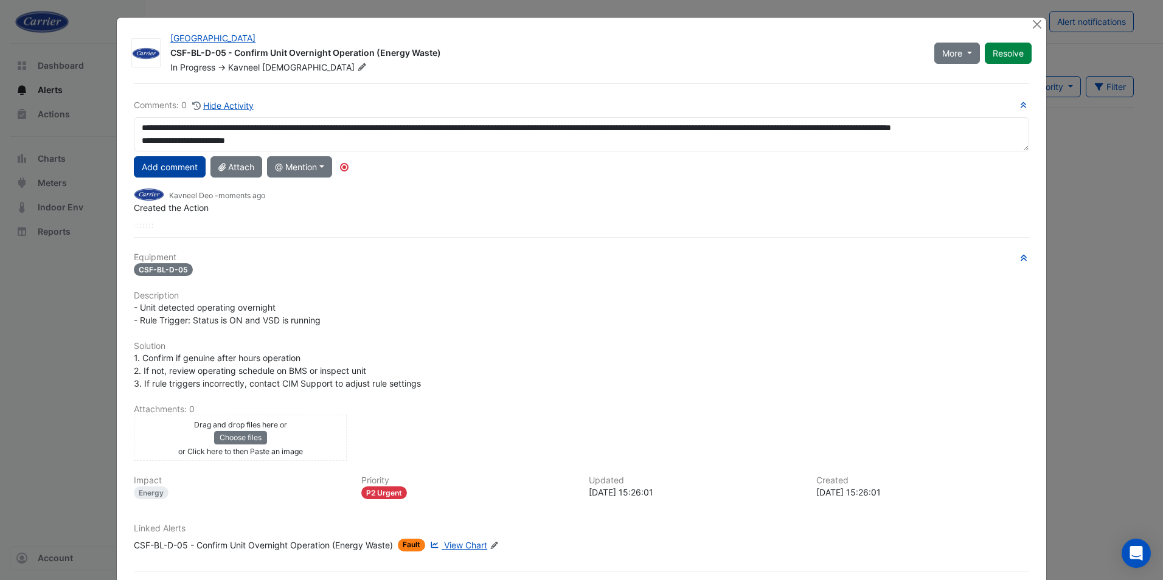
click at [169, 167] on button "Add comment" at bounding box center [170, 166] width 72 height 21
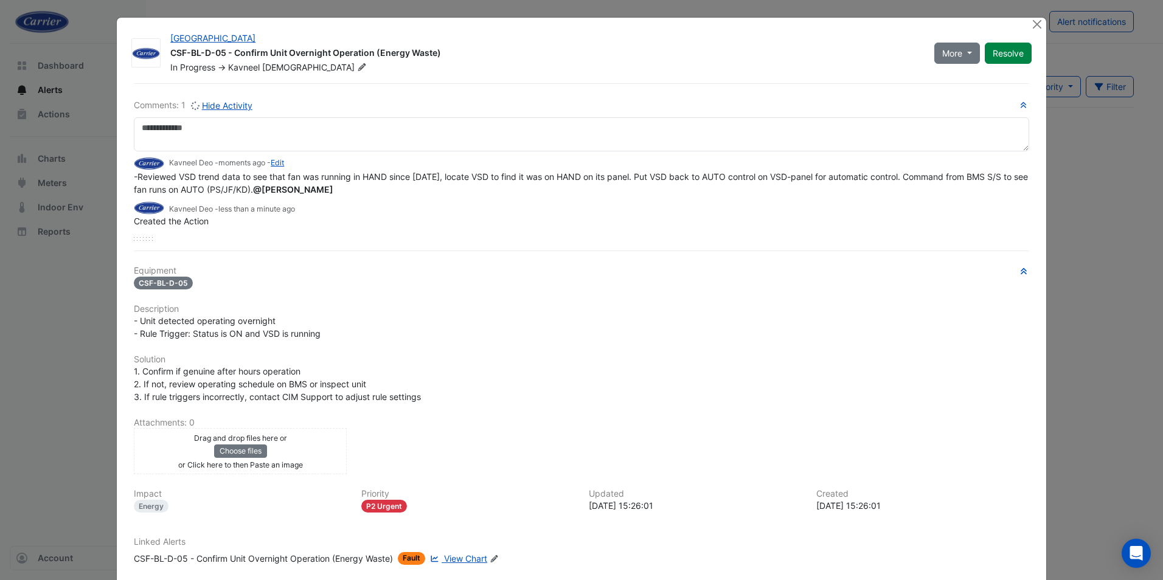
scroll to position [0, 0]
click at [1009, 52] on button "Resolve" at bounding box center [1008, 53] width 47 height 21
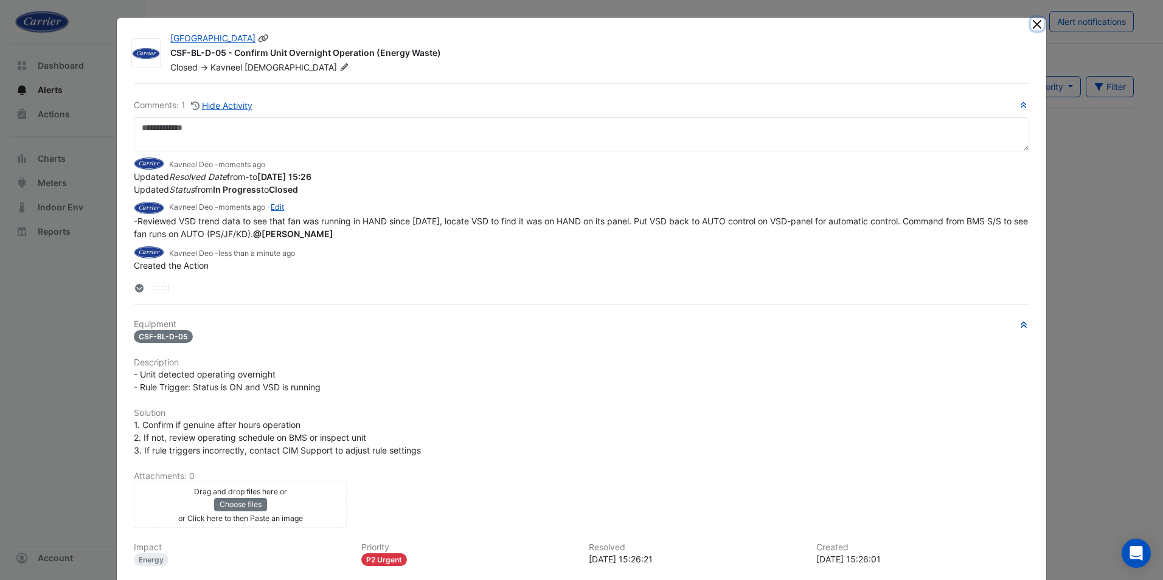
click at [1031, 23] on button "Close" at bounding box center [1037, 24] width 13 height 13
